Goal: Information Seeking & Learning: Find specific fact

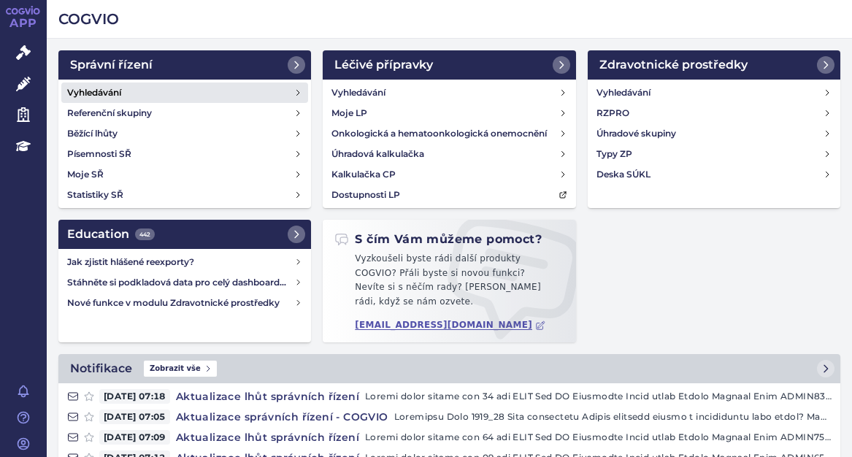
click at [96, 87] on h4 "Vyhledávání" at bounding box center [94, 92] width 54 height 15
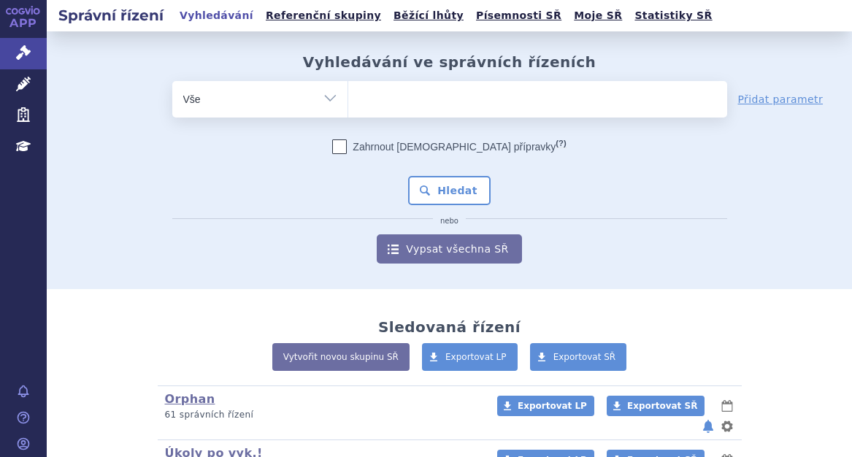
click at [369, 93] on ul at bounding box center [537, 96] width 379 height 31
click at [348, 93] on select at bounding box center [347, 98] width 1 height 36
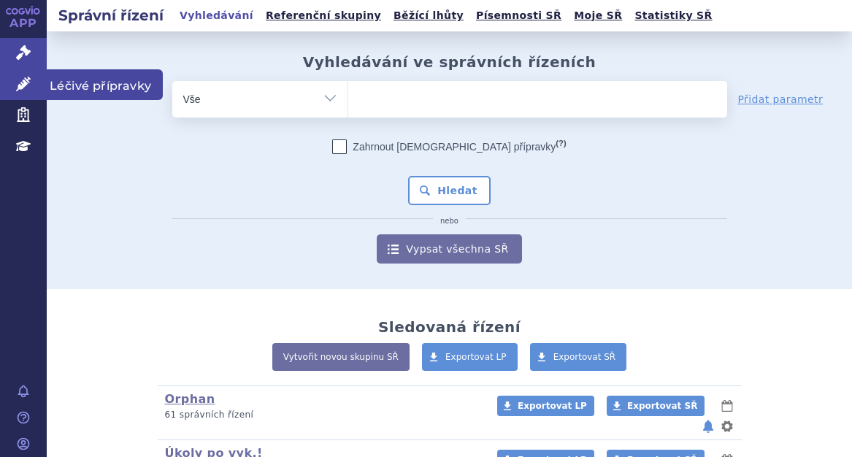
click at [26, 77] on icon at bounding box center [23, 84] width 15 height 15
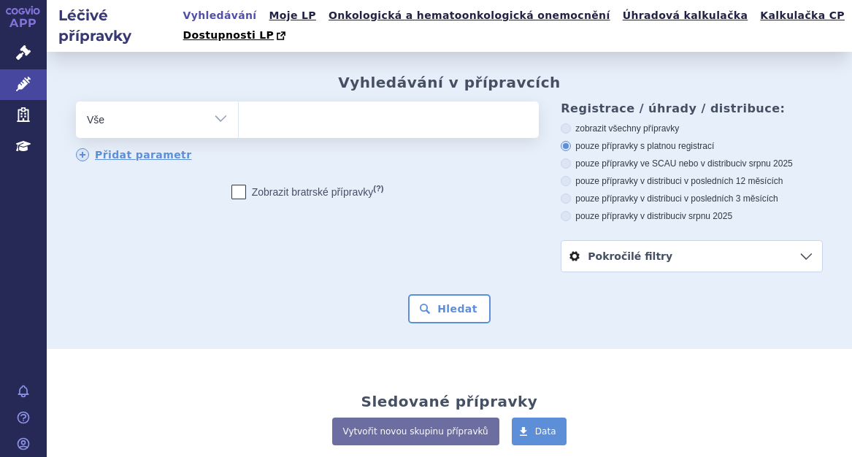
click at [301, 118] on ul at bounding box center [387, 116] width 296 height 31
click at [239, 118] on select at bounding box center [238, 119] width 1 height 36
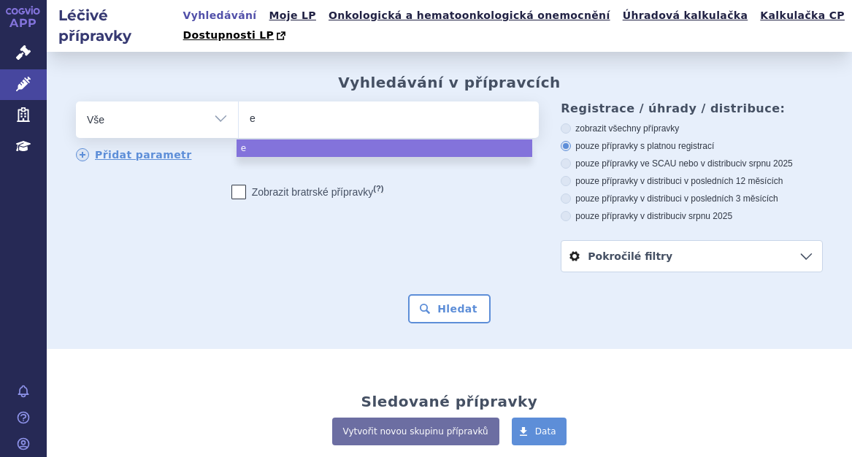
type input "ey"
type input "eyl"
type input "eyle"
type input "eylea"
select select "[MEDICAL_DATA]"
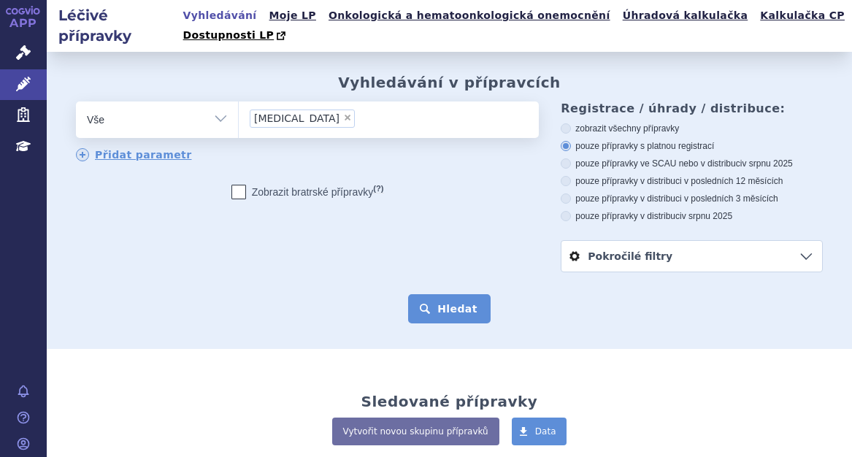
click at [460, 307] on button "Hledat" at bounding box center [449, 308] width 82 height 29
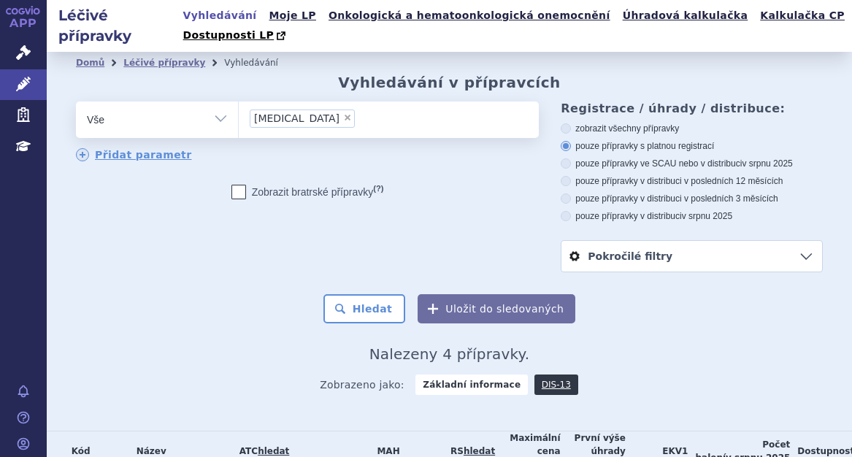
scroll to position [193, 0]
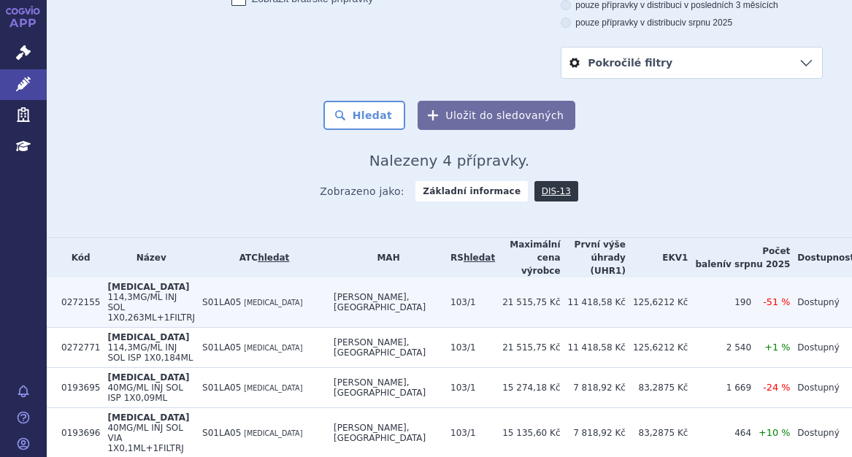
click at [158, 294] on span "114,3MG/ML INJ SOL 1X0,263ML+1FILTRJ" at bounding box center [151, 307] width 88 height 31
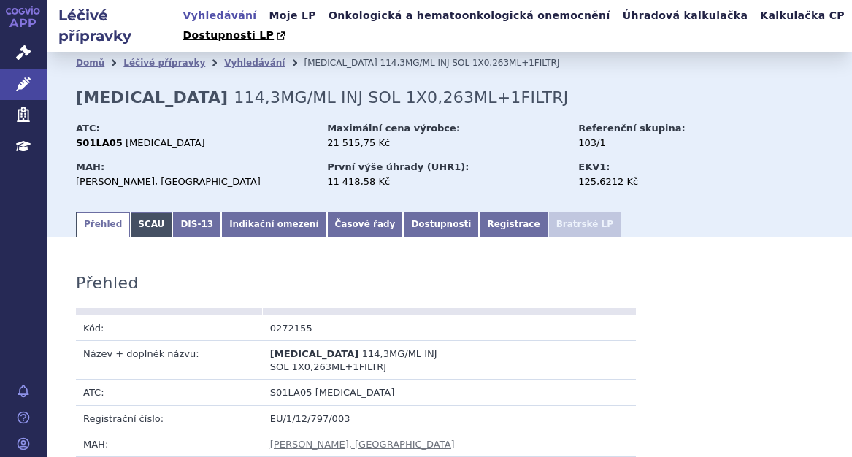
click at [130, 229] on link "SCAU" at bounding box center [151, 224] width 42 height 25
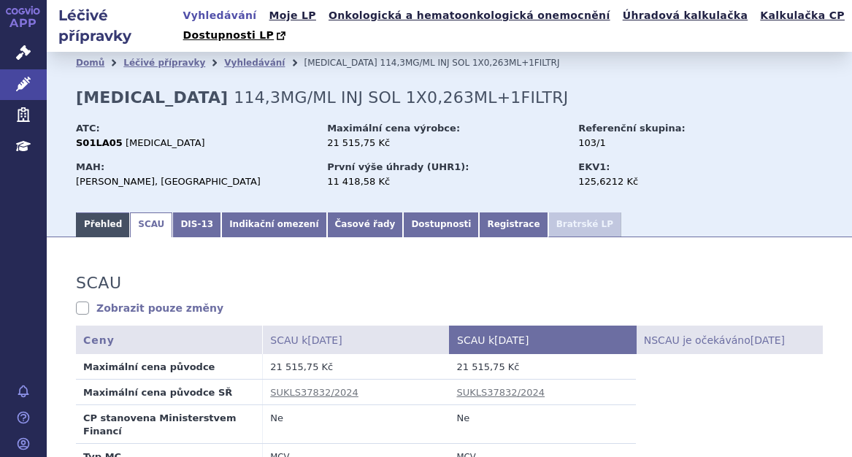
click at [92, 220] on link "Přehled" at bounding box center [103, 224] width 54 height 25
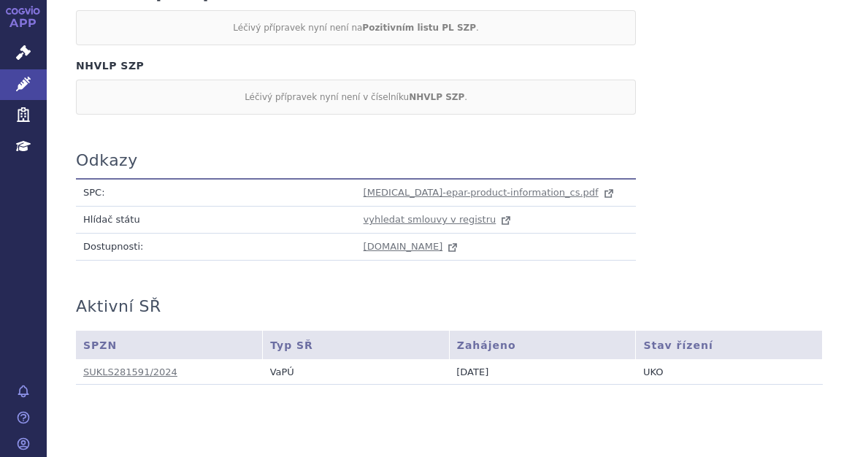
scroll to position [1443, 0]
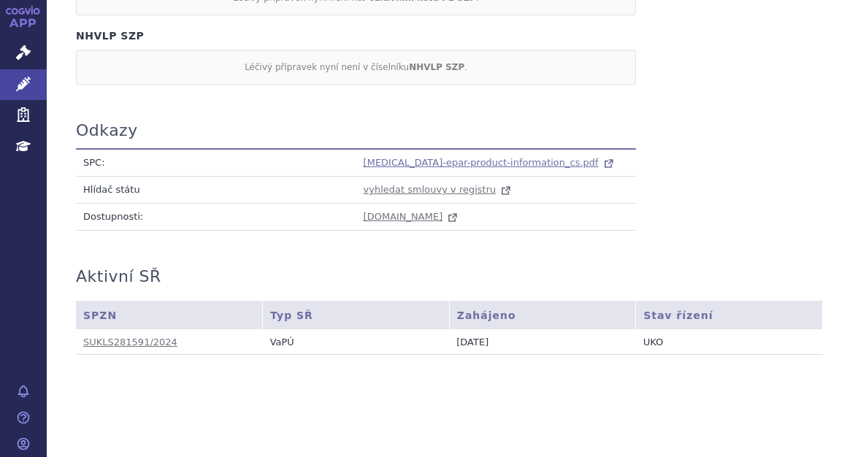
click at [495, 161] on span "[MEDICAL_DATA]-epar-product-information_cs.pdf" at bounding box center [481, 162] width 235 height 11
